Goal: Information Seeking & Learning: Learn about a topic

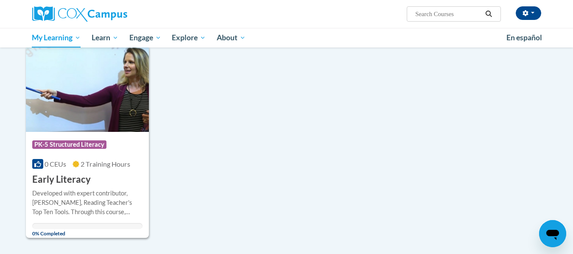
scroll to position [777, 0]
click at [67, 110] on img at bounding box center [87, 88] width 123 height 87
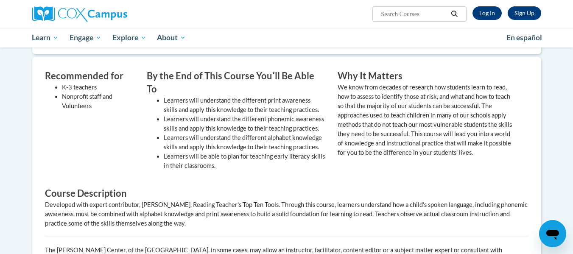
scroll to position [257, 0]
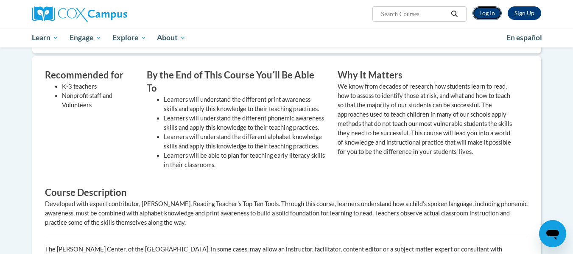
click at [489, 11] on link "Log In" at bounding box center [487, 13] width 29 height 14
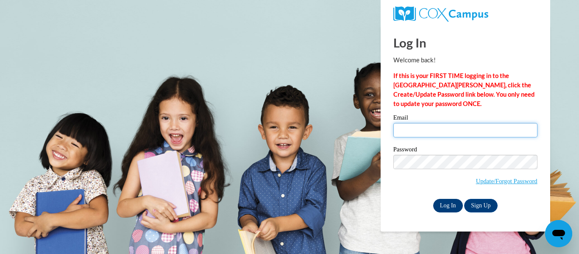
type input "ehrenbst@wauwatosa.k12.wi.us"
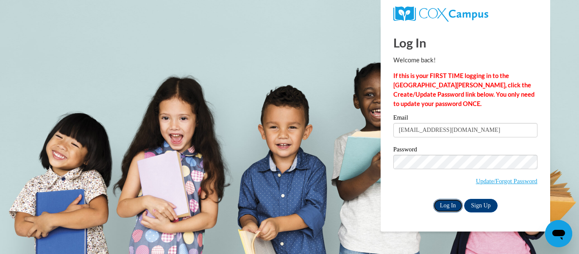
click at [442, 200] on input "Log In" at bounding box center [448, 206] width 30 height 14
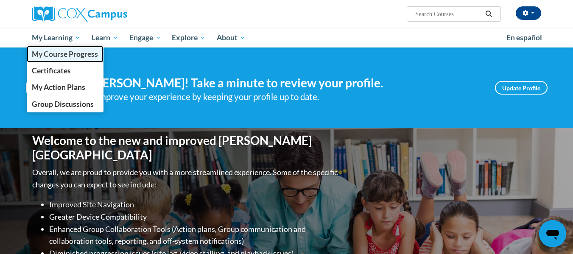
click at [59, 58] on span "My Course Progress" at bounding box center [65, 54] width 66 height 9
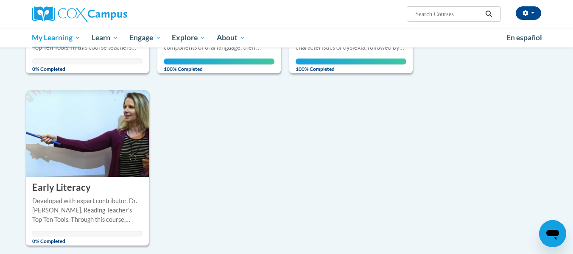
scroll to position [621, 0]
click at [130, 163] on img at bounding box center [87, 133] width 123 height 87
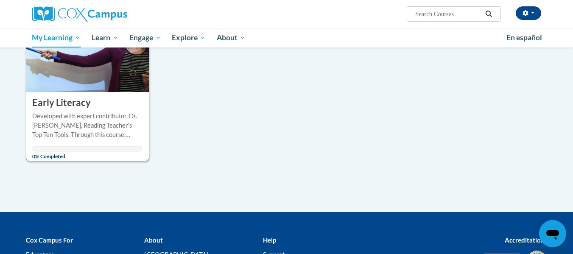
scroll to position [706, 0]
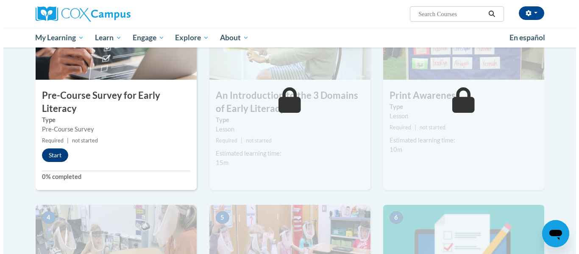
scroll to position [236, 0]
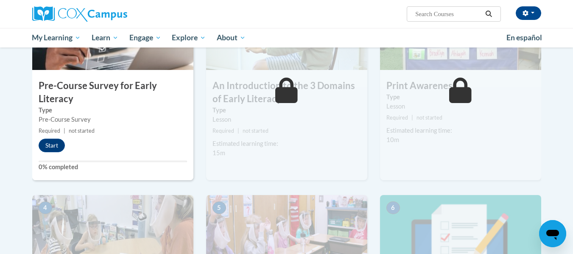
click at [50, 138] on div "1 Pre-Course Survey for Early Literacy Type Pre-Course Survey Required | not st…" at bounding box center [112, 82] width 161 height 195
click at [53, 144] on button "Start" at bounding box center [52, 146] width 26 height 14
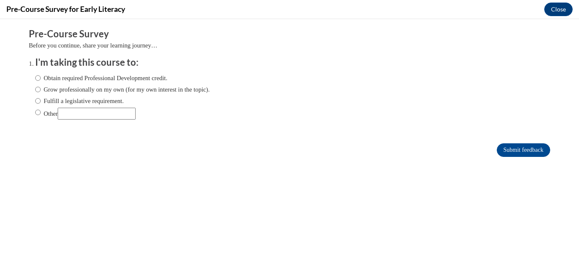
scroll to position [0, 0]
click at [40, 102] on label "Fulfill a legislative requirement." at bounding box center [79, 100] width 89 height 9
click at [40, 102] on input "Fulfill a legislative requirement." at bounding box center [38, 100] width 6 height 9
radio input "true"
click at [512, 143] on input "Submit feedback" at bounding box center [523, 150] width 53 height 14
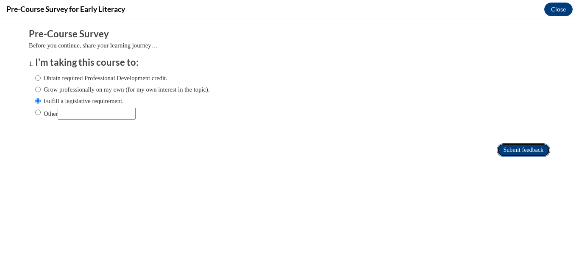
click at [526, 151] on input "Submit feedback" at bounding box center [523, 150] width 53 height 14
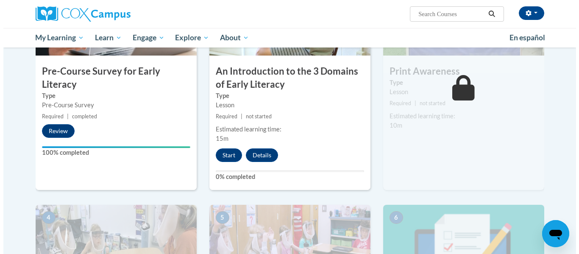
scroll to position [257, 0]
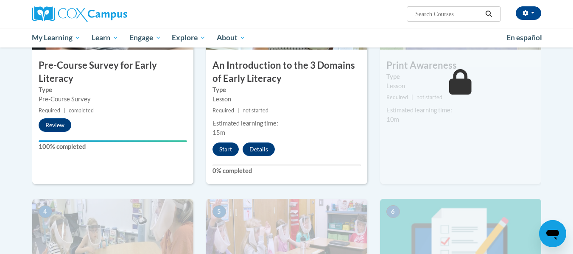
click at [224, 157] on div "2 An Introduction to the 3 Domains of Early Literacy Type Lesson Required | not…" at bounding box center [286, 74] width 161 height 219
click at [224, 156] on button "Start" at bounding box center [226, 150] width 26 height 14
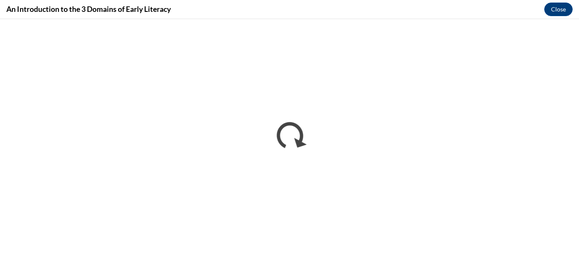
scroll to position [0, 0]
click at [205, 12] on div "An Introduction to the 3 Domains of Early Literacy Close" at bounding box center [289, 9] width 579 height 19
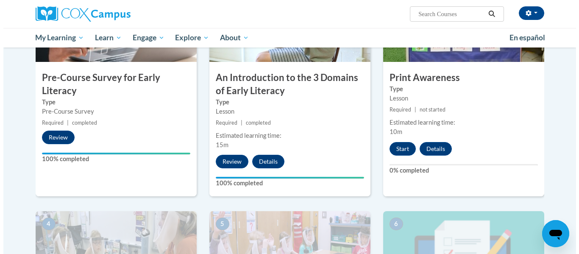
scroll to position [256, 0]
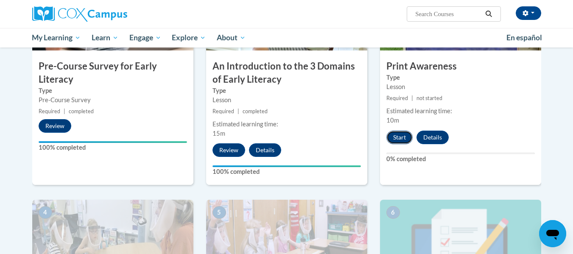
click at [400, 136] on button "Start" at bounding box center [399, 138] width 26 height 14
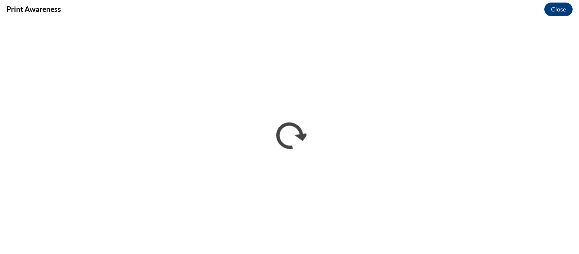
scroll to position [0, 0]
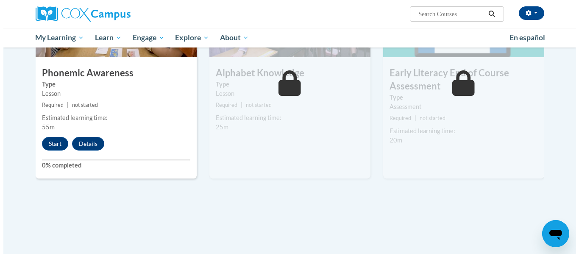
scroll to position [484, 0]
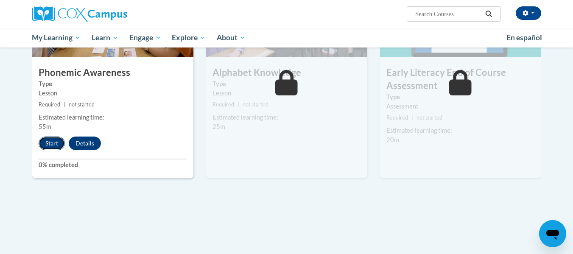
click at [48, 144] on button "Start" at bounding box center [52, 144] width 26 height 14
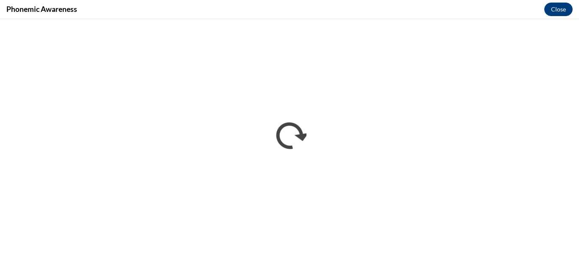
scroll to position [0, 0]
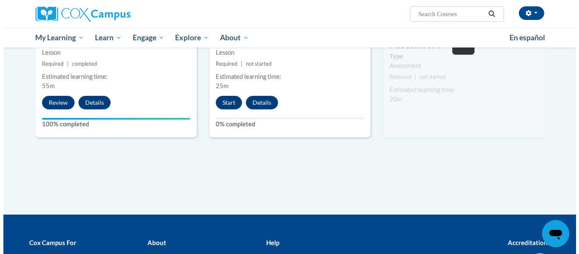
scroll to position [451, 0]
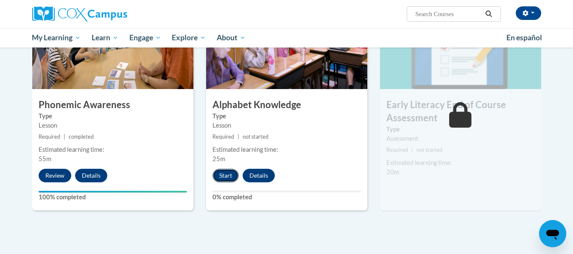
click at [218, 176] on button "Start" at bounding box center [226, 176] width 26 height 14
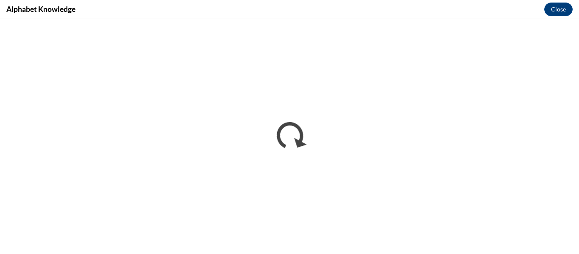
scroll to position [0, 0]
